Goal: Information Seeking & Learning: Learn about a topic

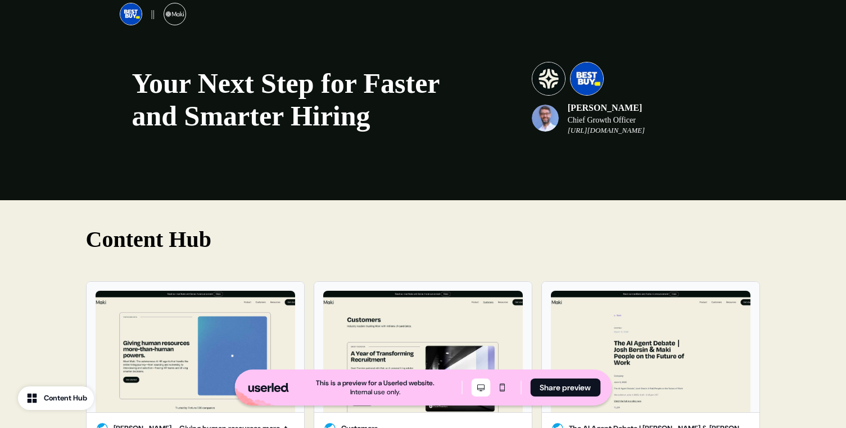
scroll to position [1980, 0]
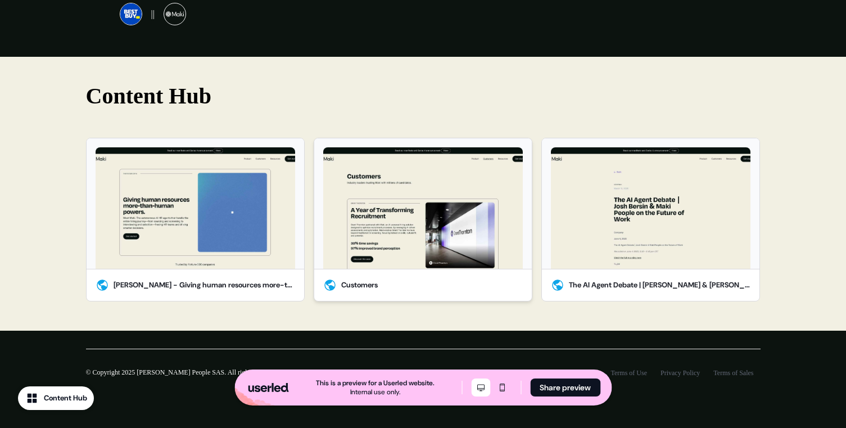
click at [395, 282] on div "Customers" at bounding box center [423, 284] width 218 height 31
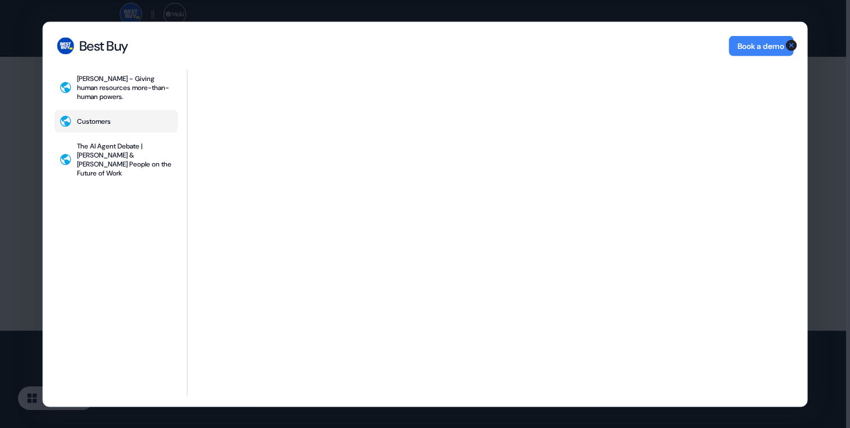
click at [22, 160] on div "Best Buy Best Buy Book a demo [PERSON_NAME] - Giving human resources more-than-…" at bounding box center [425, 214] width 850 height 428
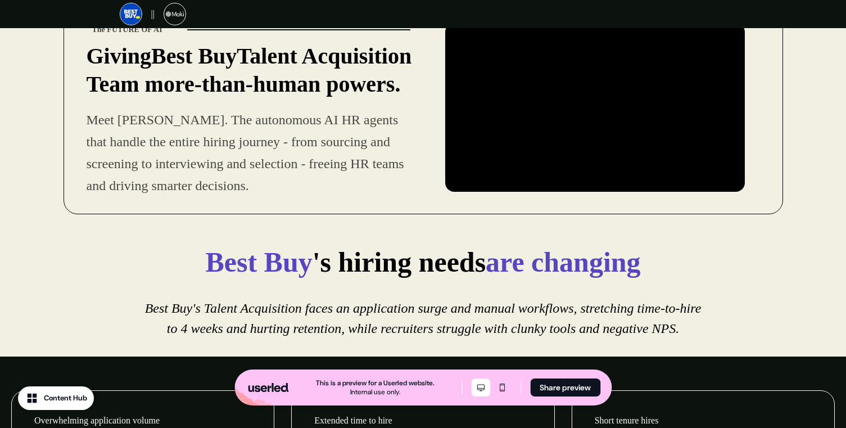
scroll to position [0, 0]
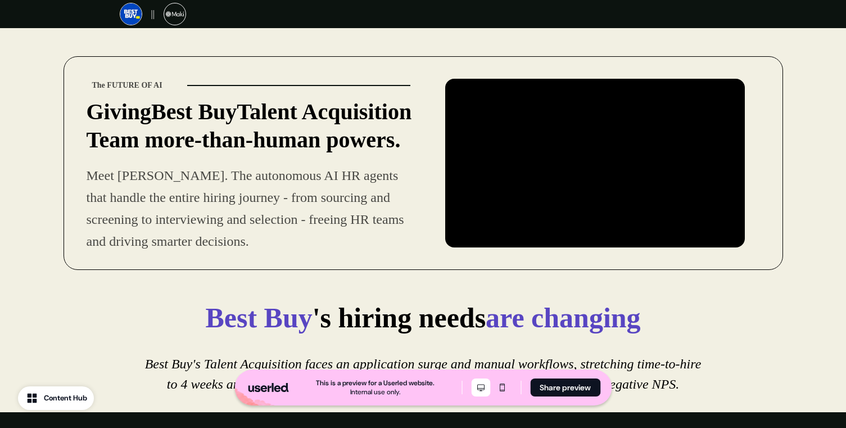
click at [798, 162] on div "The FUTURE OF AI Giving Best Buy Talent Acquisition Team more-than-human powers…" at bounding box center [423, 157] width 846 height 259
click at [616, 263] on div "The FUTURE OF AI Giving Best Buy Talent Acquisition Team more-than-human powers…" at bounding box center [424, 163] width 720 height 214
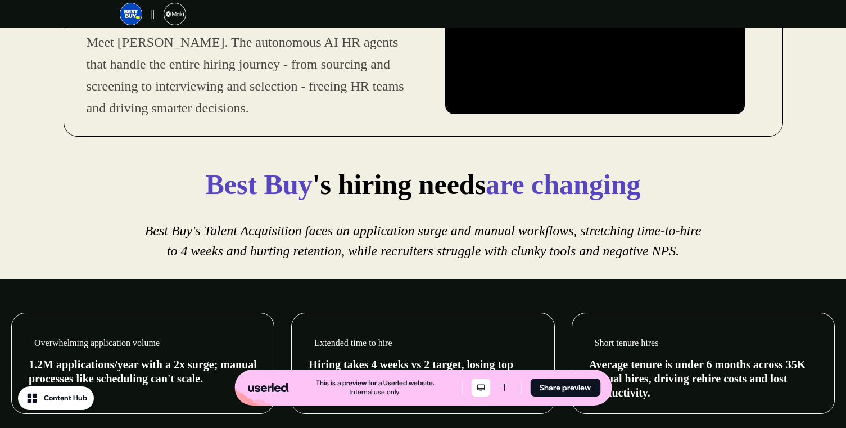
scroll to position [178, 0]
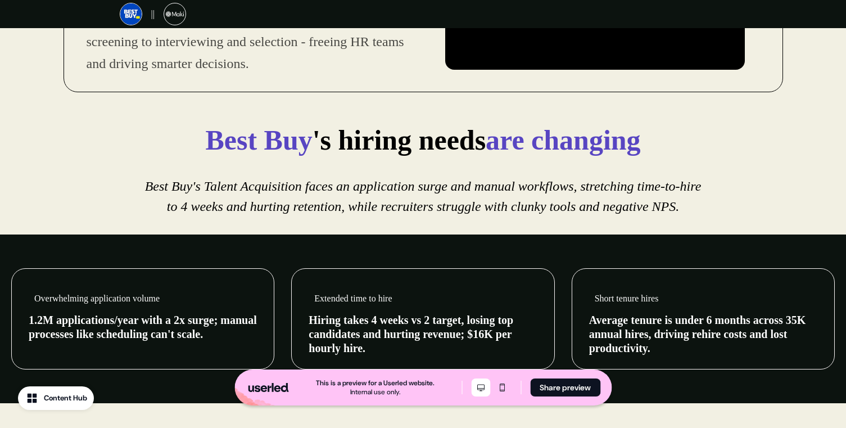
click at [442, 194] on em "Best Buy's Talent Acquisition faces an application surge and manual workflows, …" at bounding box center [423, 196] width 557 height 35
click at [442, 184] on em "Best Buy's Talent Acquisition faces an application surge and manual workflows, …" at bounding box center [423, 196] width 557 height 35
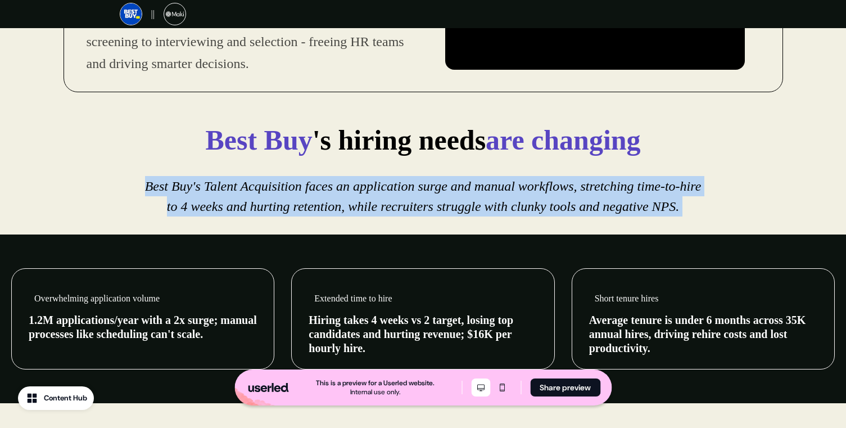
click at [442, 184] on em "Best Buy's Talent Acquisition faces an application surge and manual workflows, …" at bounding box center [423, 196] width 557 height 35
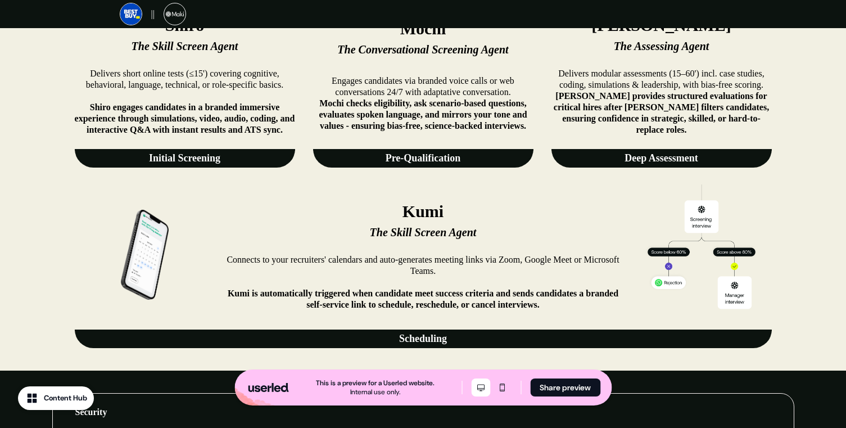
scroll to position [639, 0]
